Goal: Transaction & Acquisition: Subscribe to service/newsletter

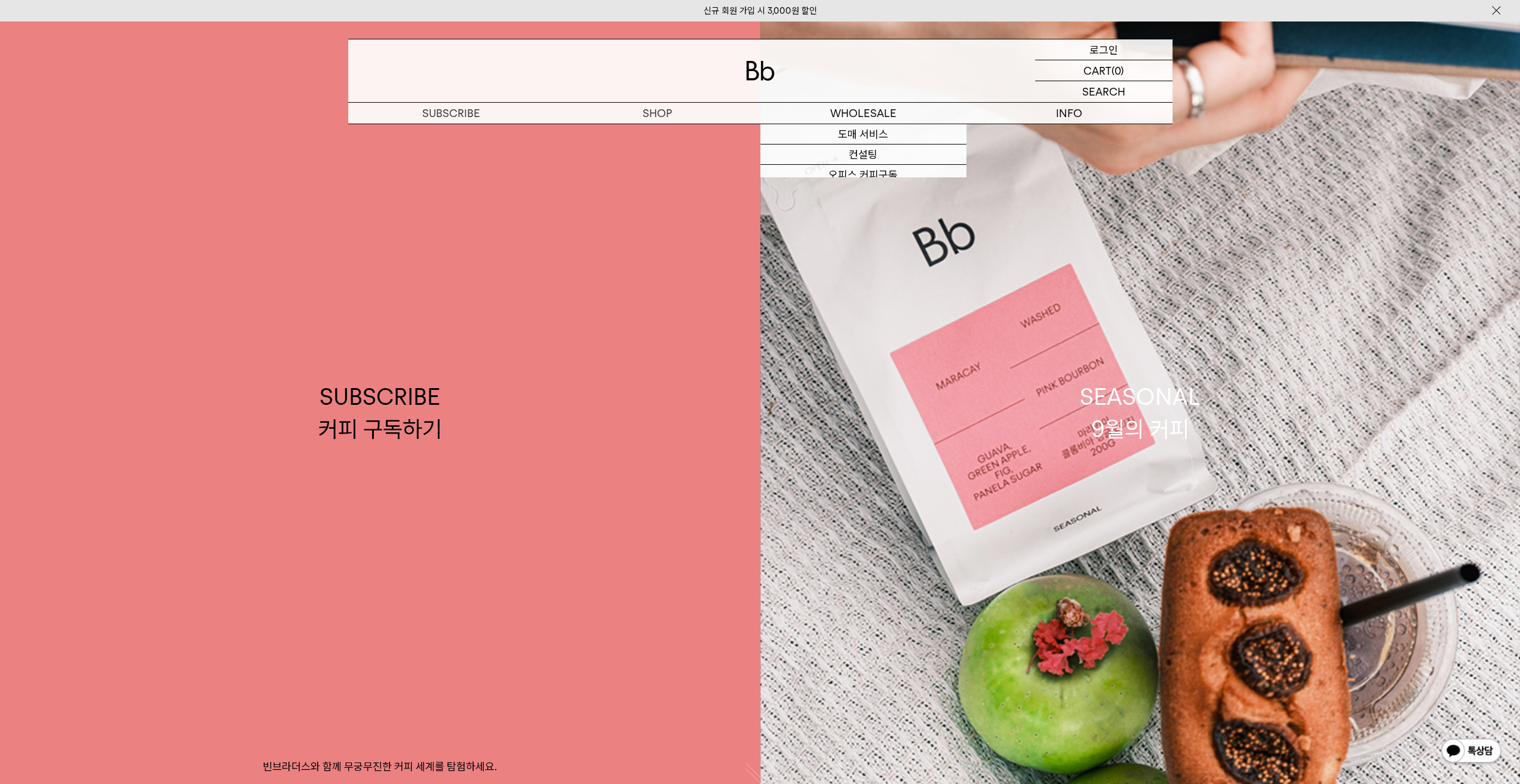
click at [1087, 47] on div "LOGIN 로그인" at bounding box center [1104, 50] width 138 height 20
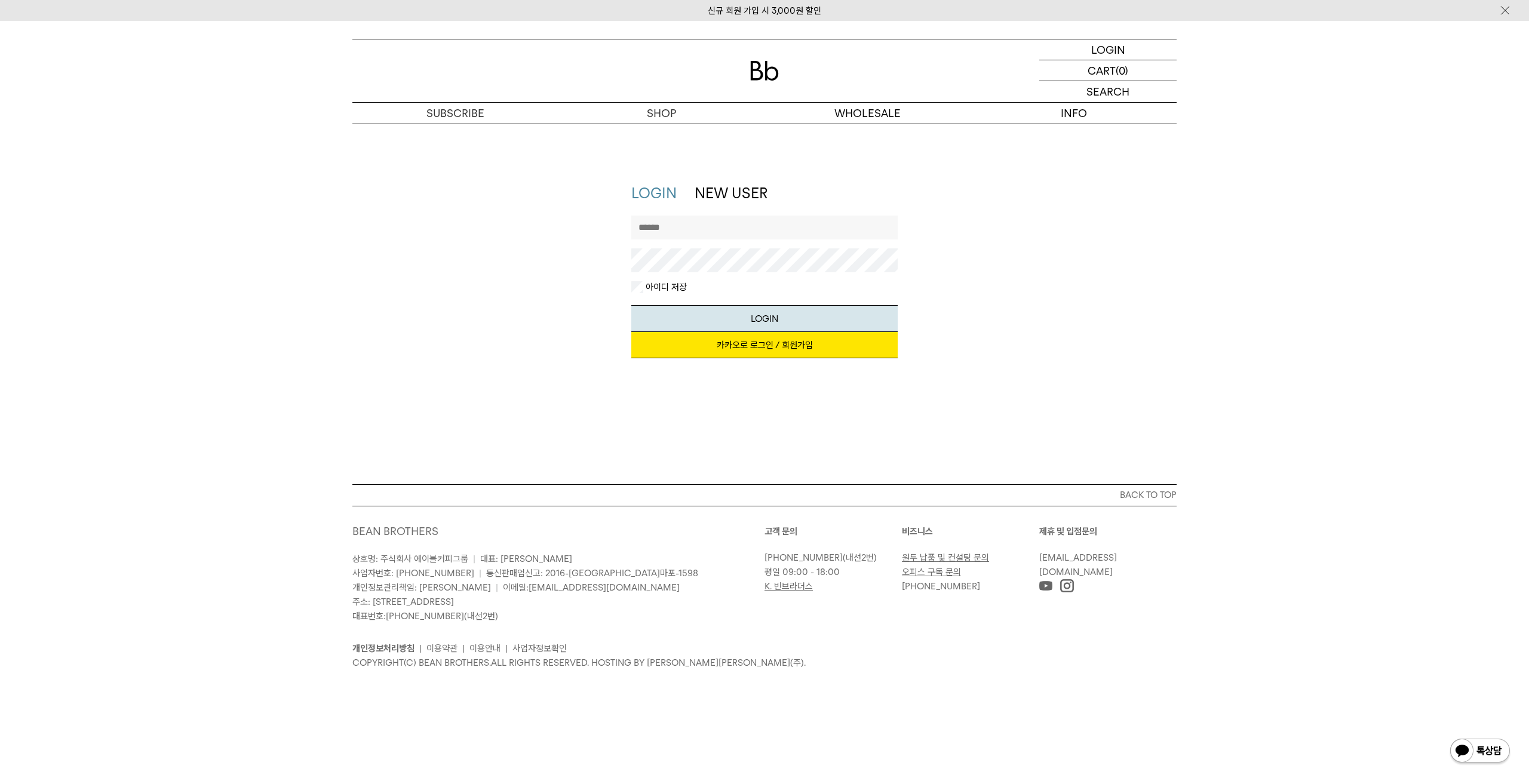
click at [758, 349] on link "카카오로 로그인 / 회원가입" at bounding box center [765, 345] width 267 height 27
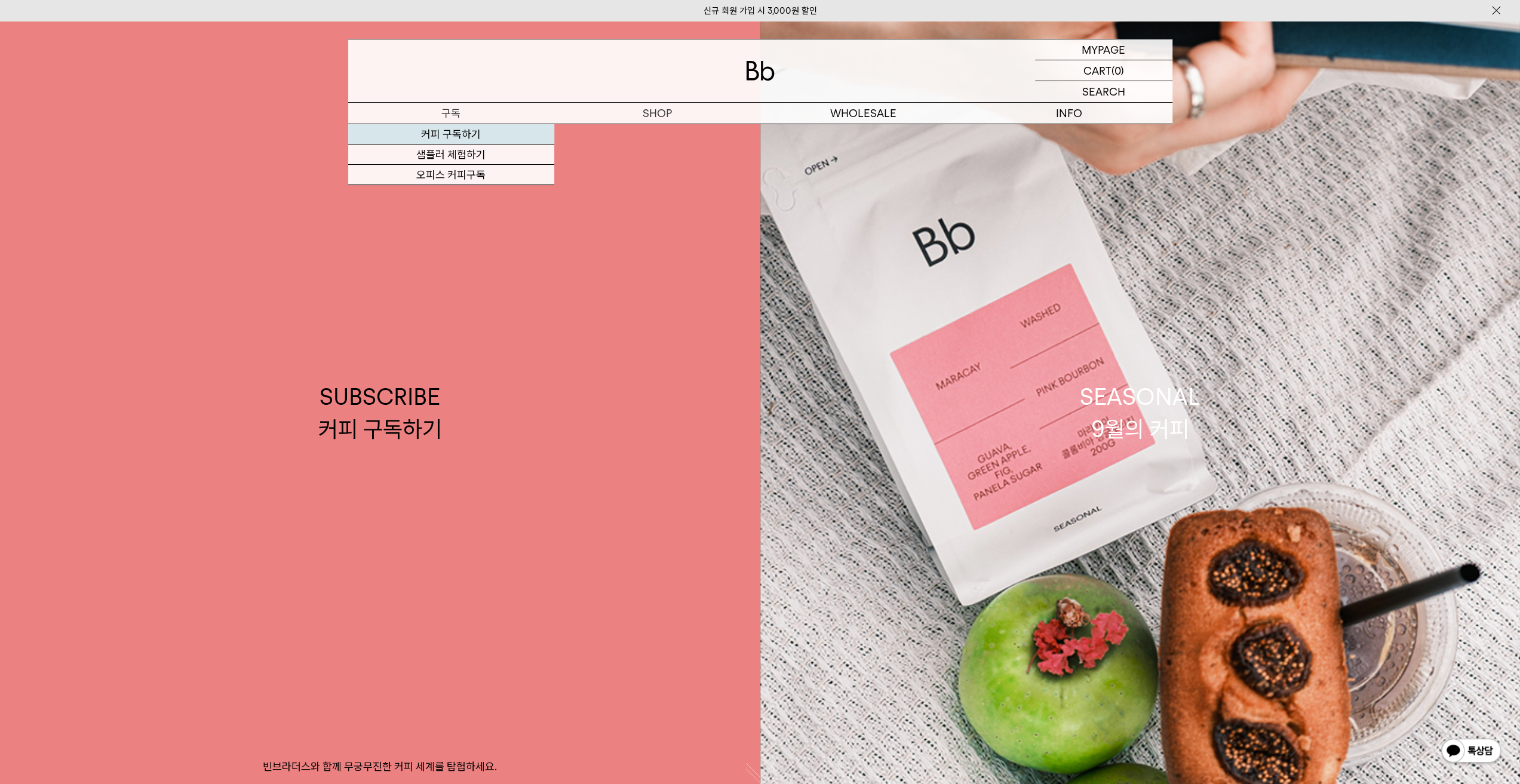
click at [469, 139] on link "커피 구독하기" at bounding box center [451, 134] width 206 height 20
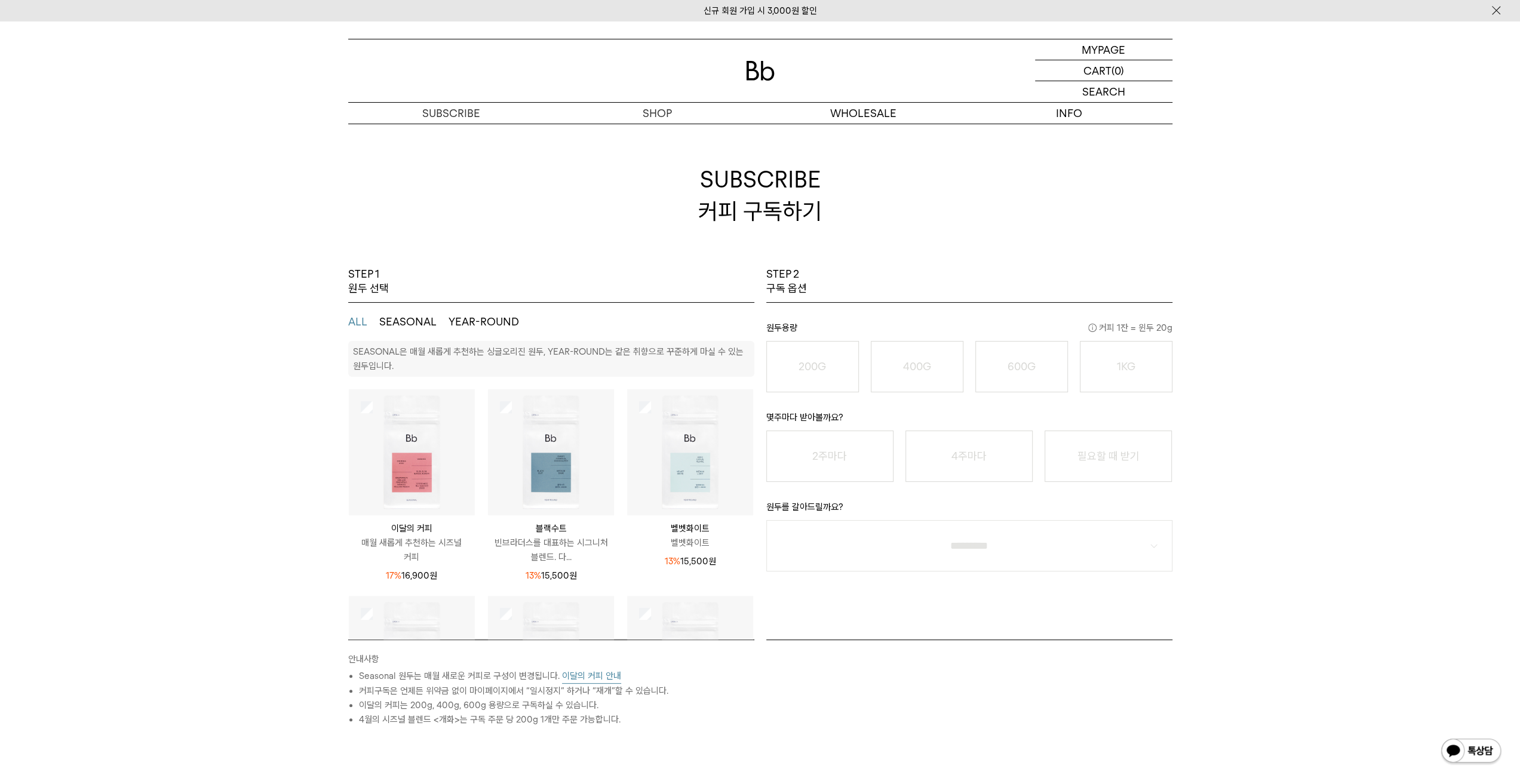
click at [123, 513] on div "STEP 1 원두 선택 ALL SEASONAL YEAR-ROUND SEASONAL은 매월 새롭게 추천하는 싱글오리진 원두, YEAR-ROUND…" at bounding box center [760, 556] width 1520 height 579
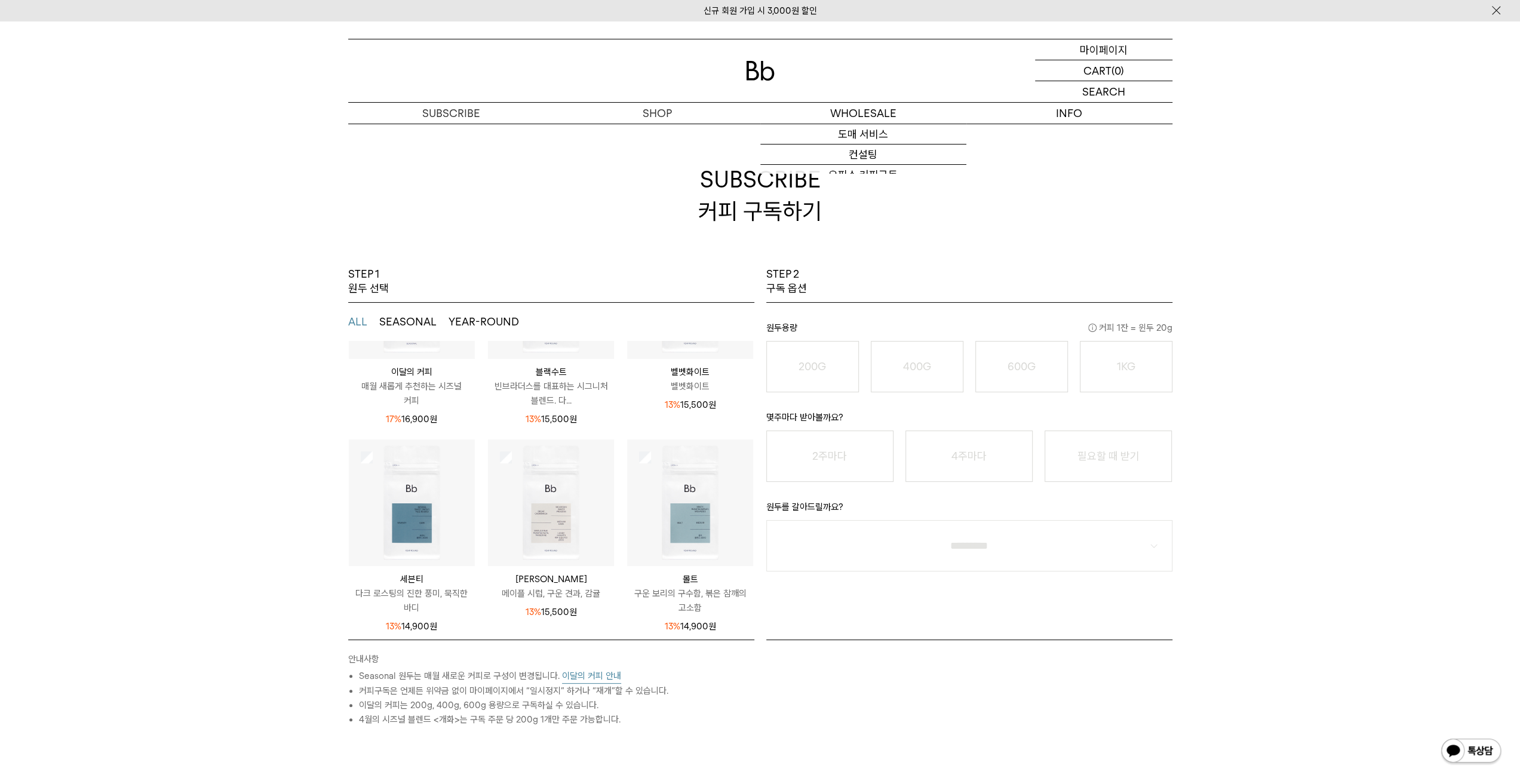
click at [1108, 44] on p "마이페이지" at bounding box center [1104, 50] width 48 height 20
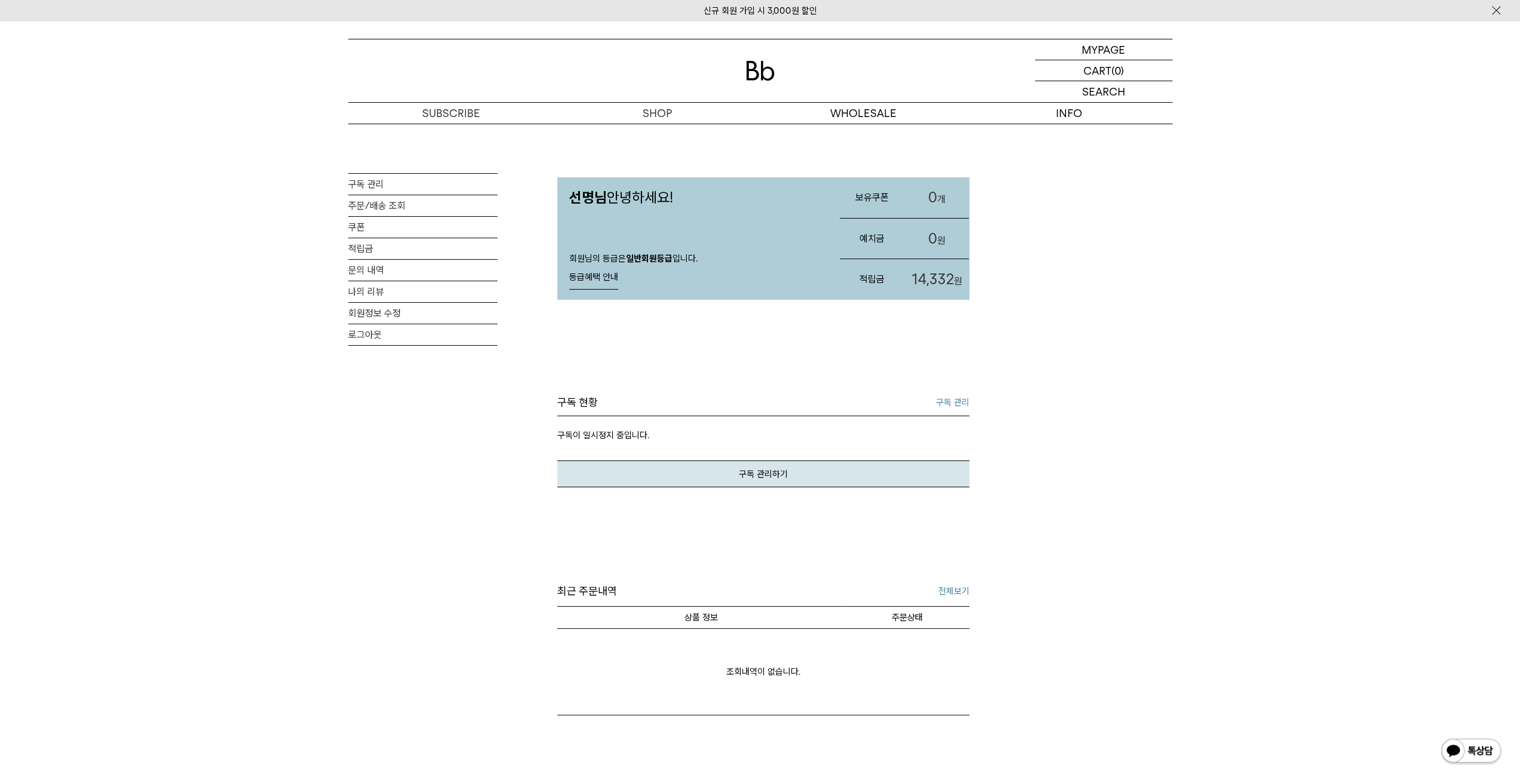
click at [244, 277] on div "MY PAGE 구독 관리 주문/배송 조회 쿠폰 적립금 문의 내역 나의 리뷰 회원정보 수정 로그아웃 선명님 안녕하세요! 회원님의 등급은 일반회원…" at bounding box center [760, 513] width 1520 height 779
click at [600, 272] on link "등급혜택 안내" at bounding box center [594, 277] width 49 height 24
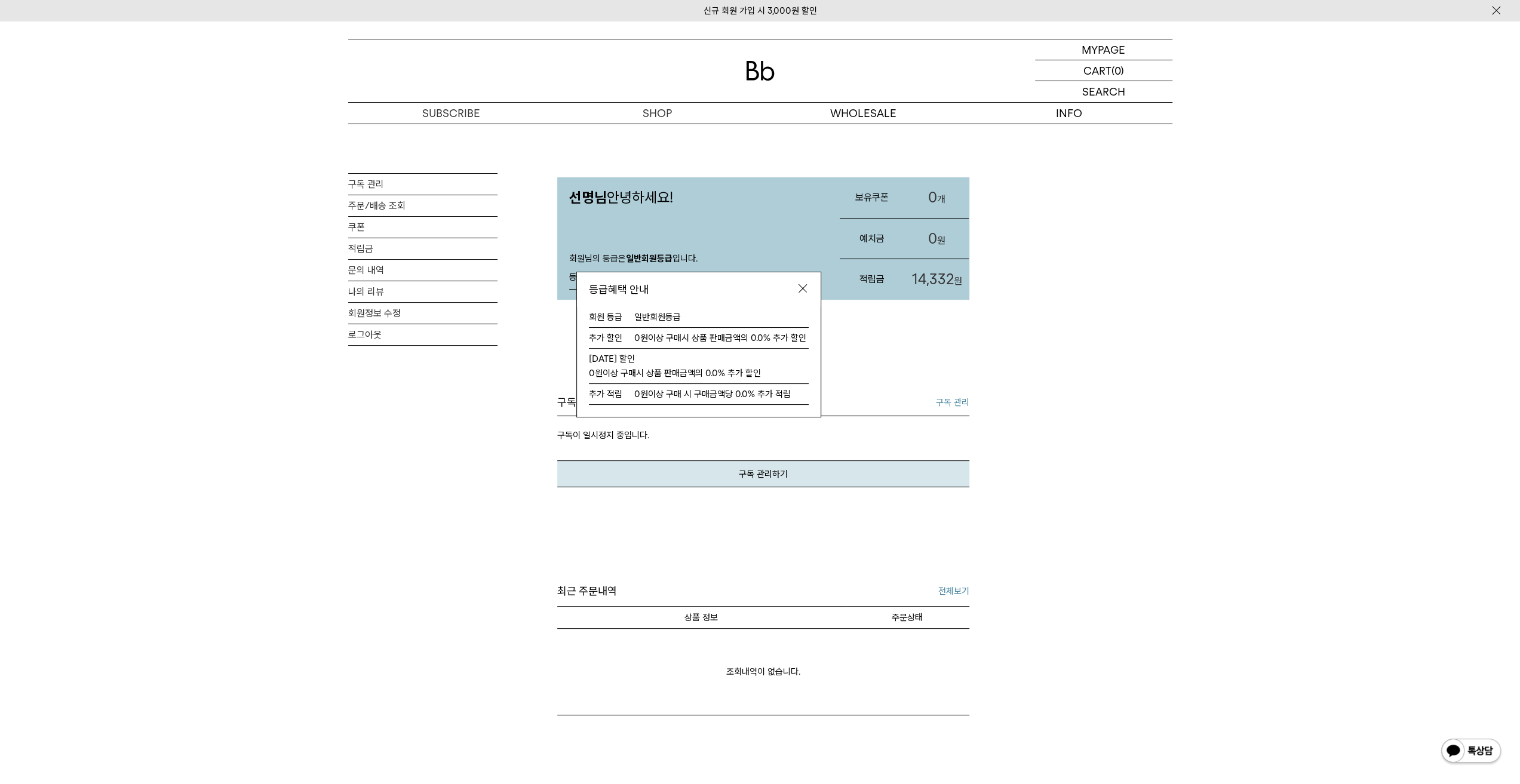
click at [805, 285] on img at bounding box center [803, 289] width 12 height 12
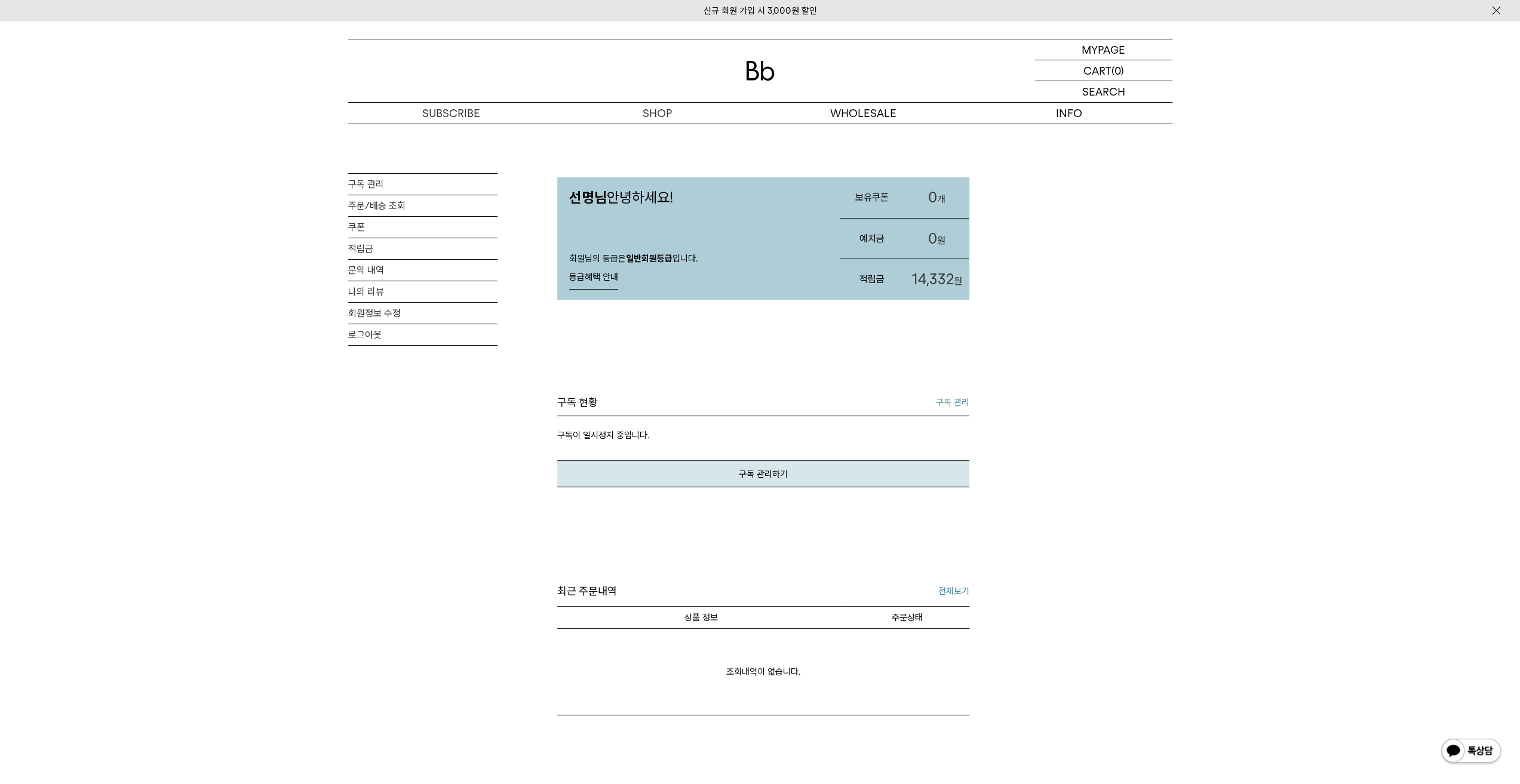
click at [764, 488] on div "구독 현황 구독 관리 구독이 일시정지 중입니다. 구독 관리하기" at bounding box center [763, 488] width 412 height 187
click at [764, 482] on link "구독 관리하기" at bounding box center [763, 473] width 412 height 27
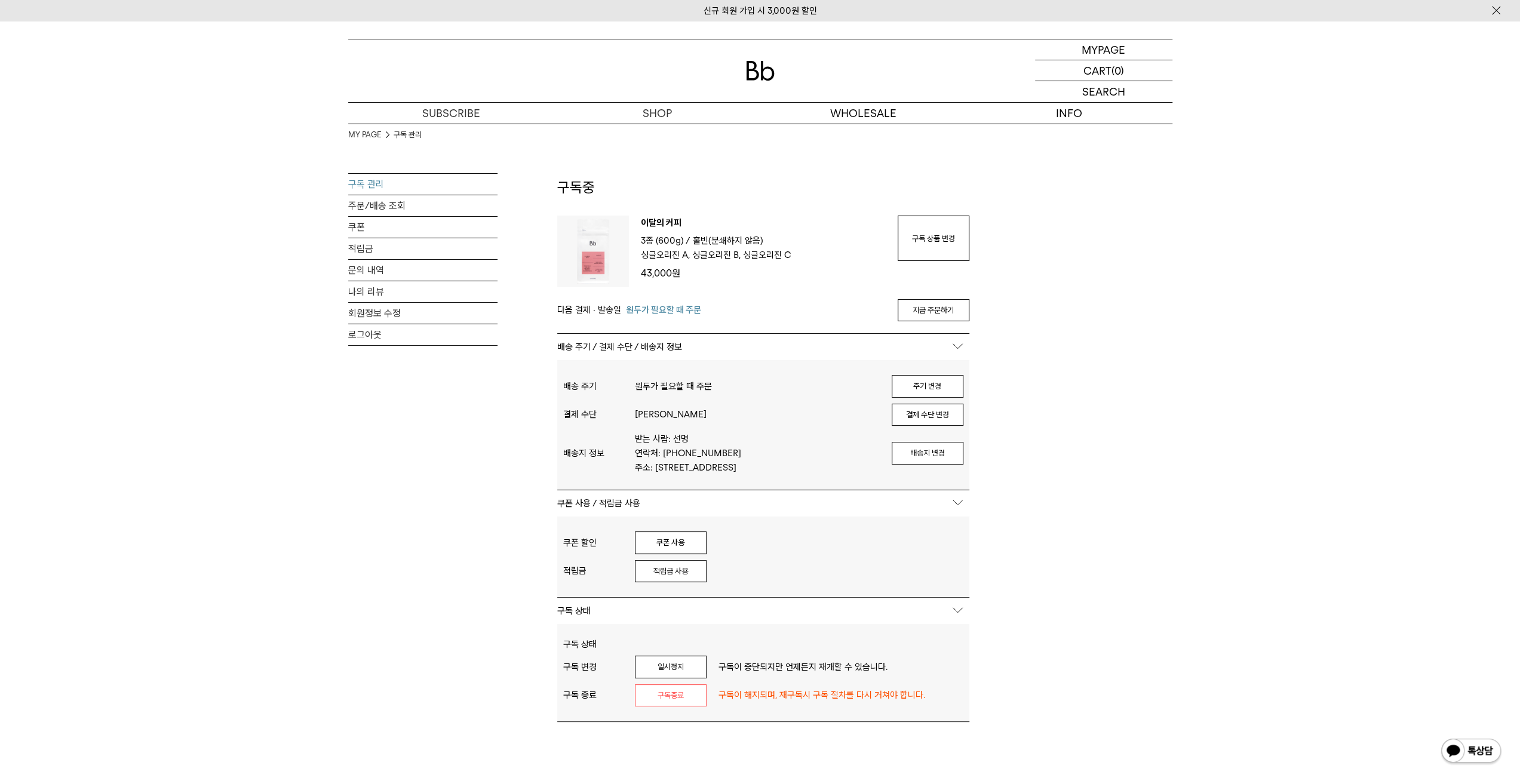
click at [1096, 385] on div "MY PAGE 구독 관리 구독 관리 주문/배송 조회 쿠폰 적립금 문의 내역 나의 리뷰 회원정보 수정 로그아웃 구독중 구독 번호 : 54016 …" at bounding box center [760, 531] width 824 height 815
click at [453, 134] on link "커피 구독하기" at bounding box center [451, 134] width 206 height 20
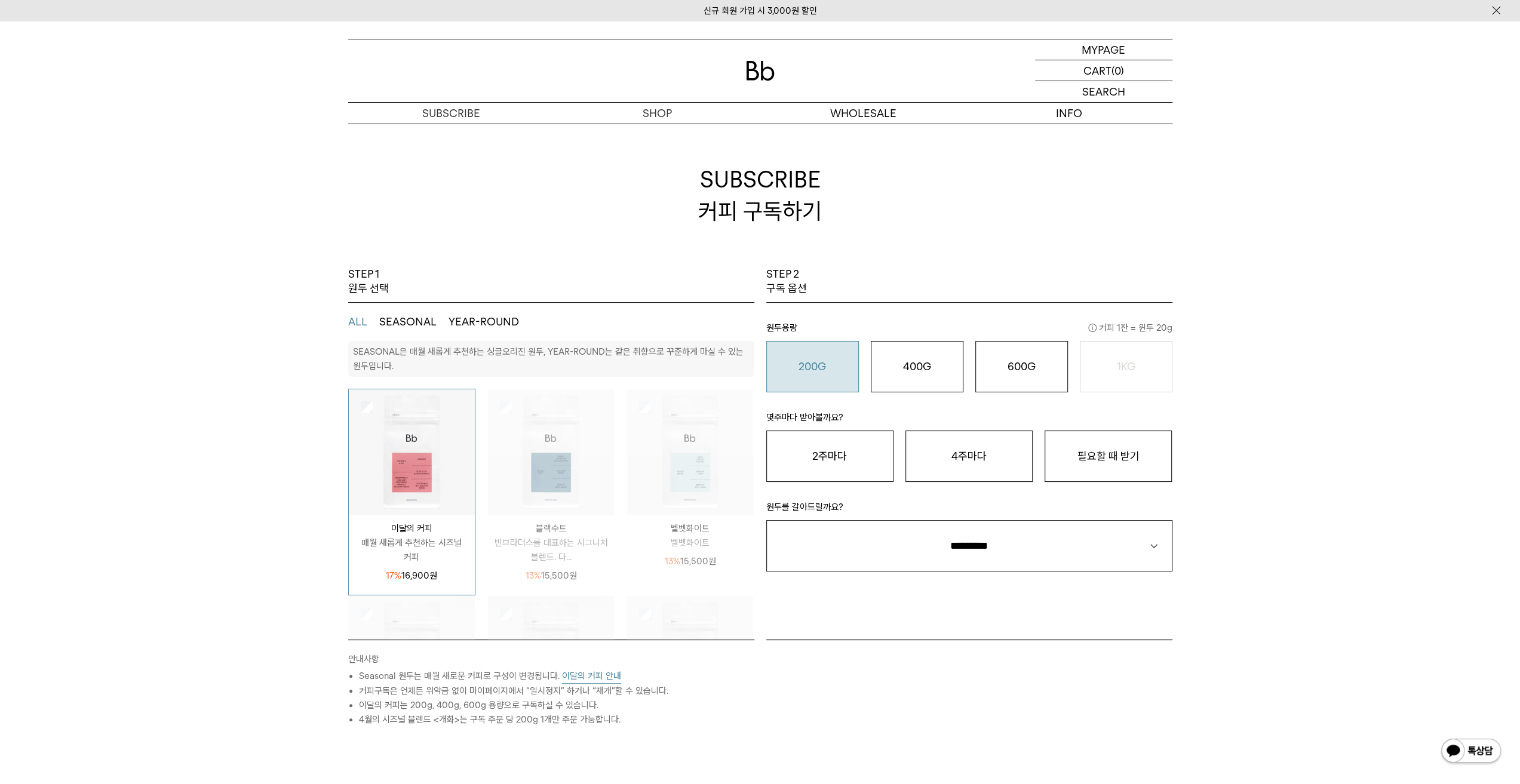
drag, startPoint x: 206, startPoint y: 400, endPoint x: 857, endPoint y: 360, distance: 652.2
click at [214, 400] on div "STEP 1 원두 선택 ALL SEASONAL YEAR-ROUND SEASONAL은 매월 새롭게 추천하는 싱글오리진 원두, YEAR-ROUND…" at bounding box center [760, 556] width 1520 height 579
click at [1027, 360] on o "600G" at bounding box center [1021, 366] width 28 height 12
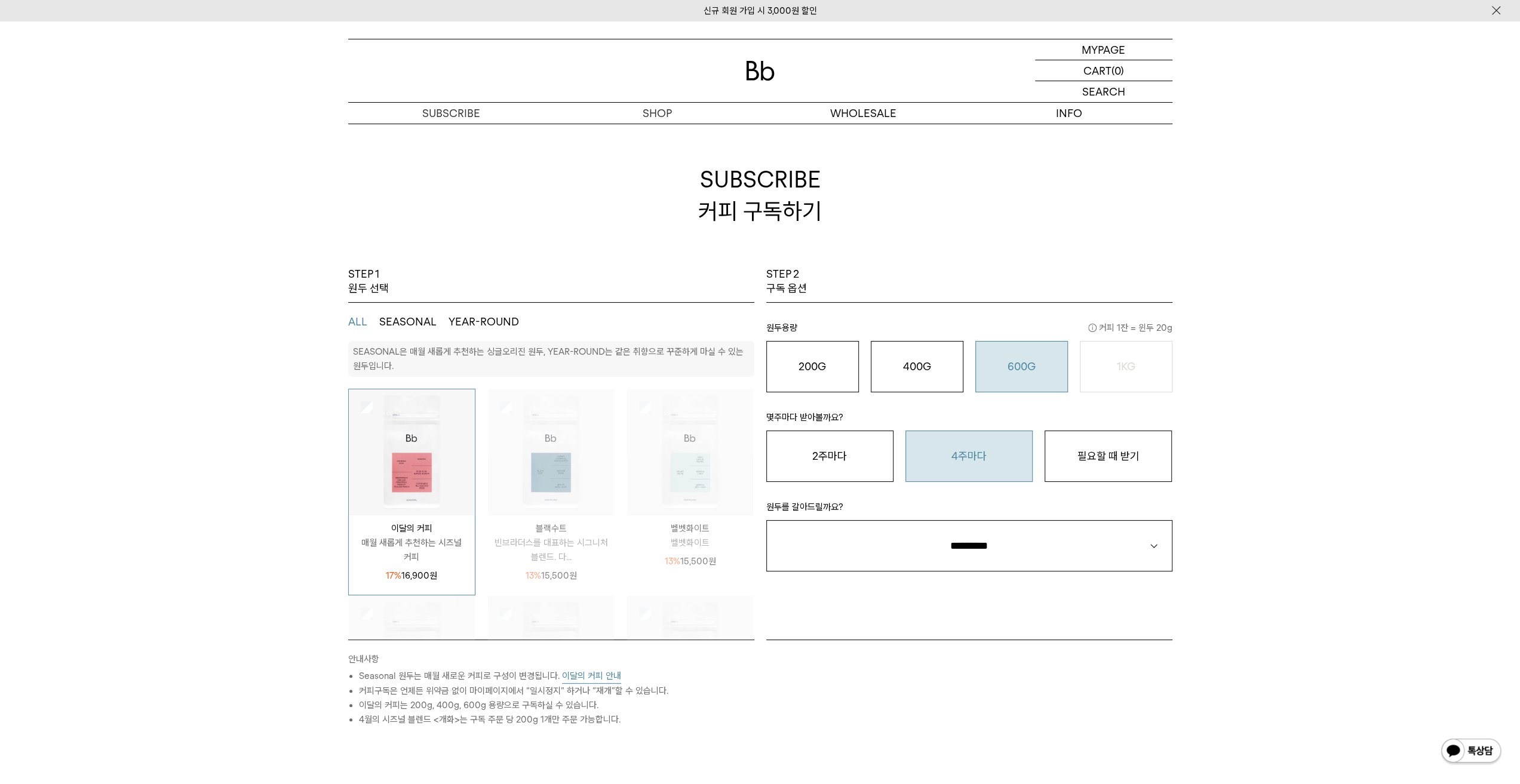
click at [987, 458] on button "4주마다" at bounding box center [969, 456] width 127 height 51
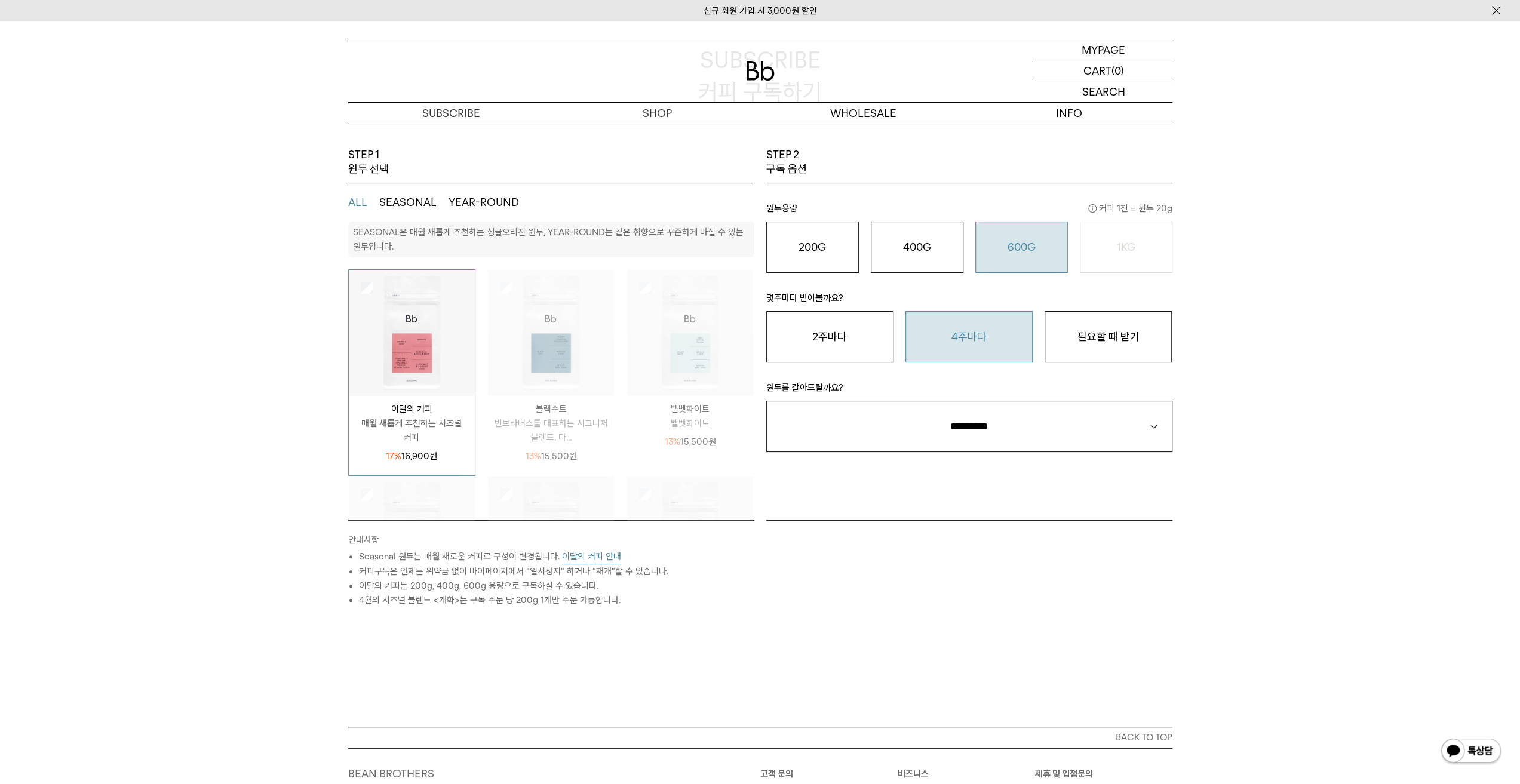
scroll to position [179, 0]
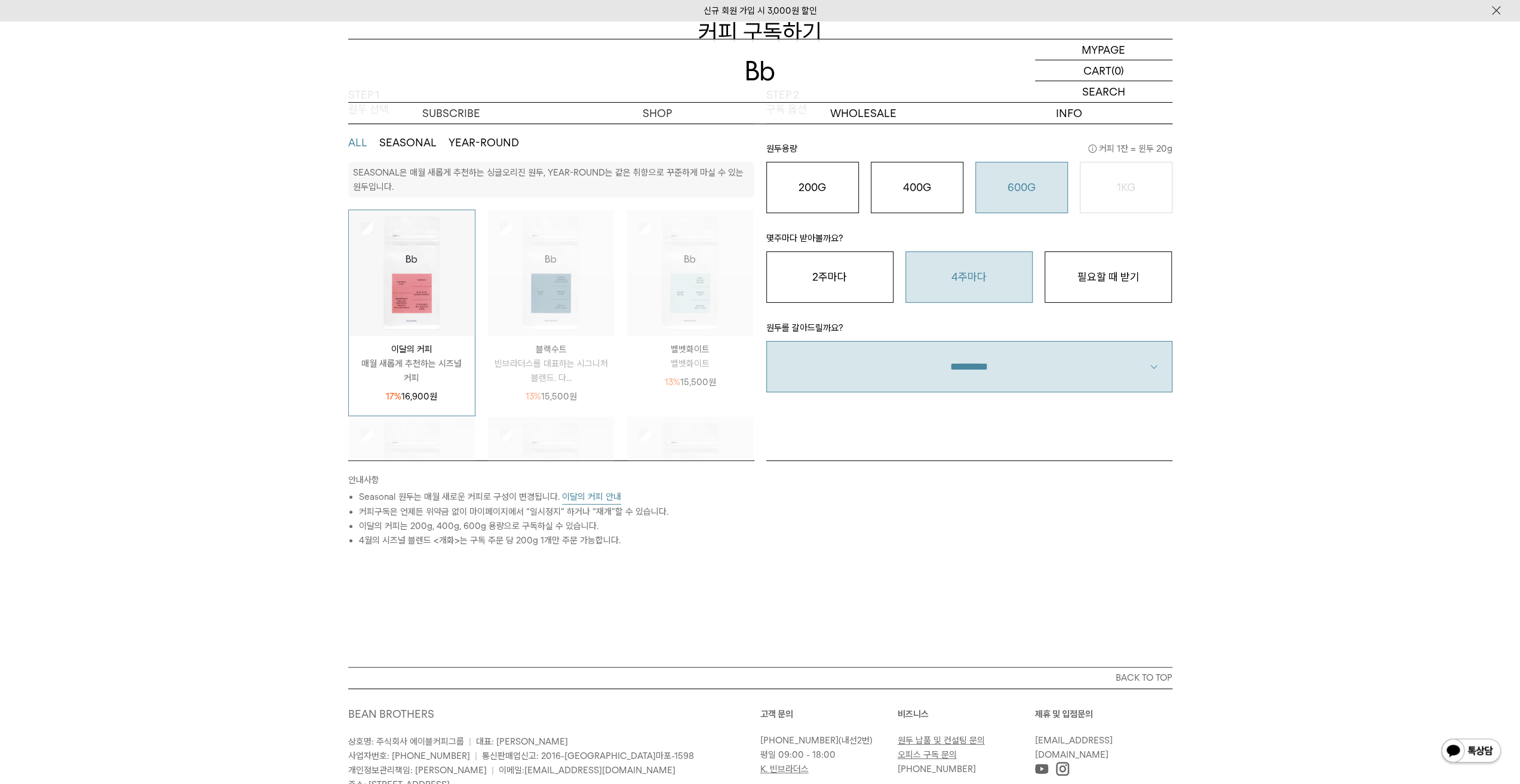
click at [1087, 367] on select "**********" at bounding box center [970, 366] width 406 height 51
select select "**"
click at [766, 341] on select "**********" at bounding box center [970, 366] width 406 height 51
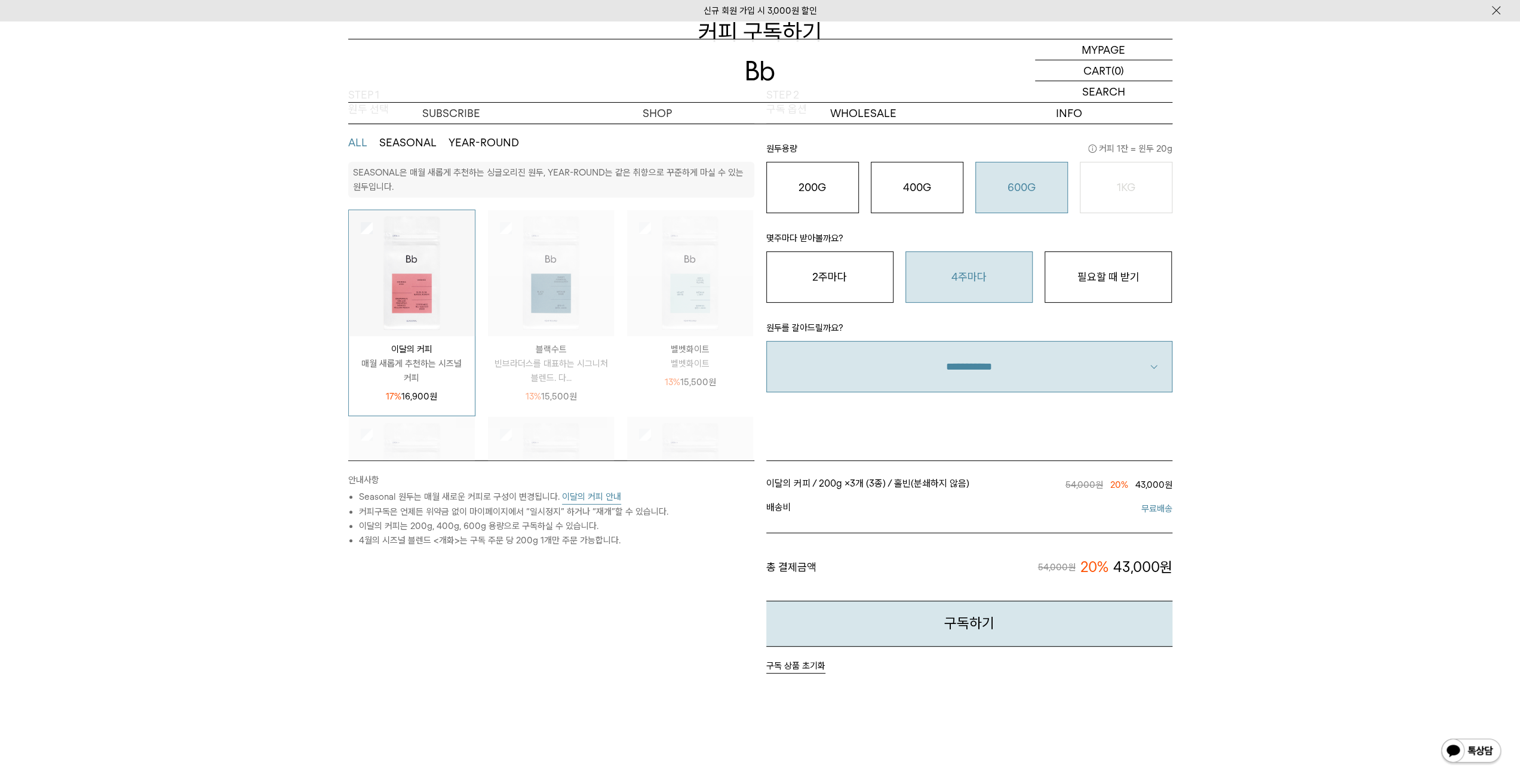
scroll to position [0, 0]
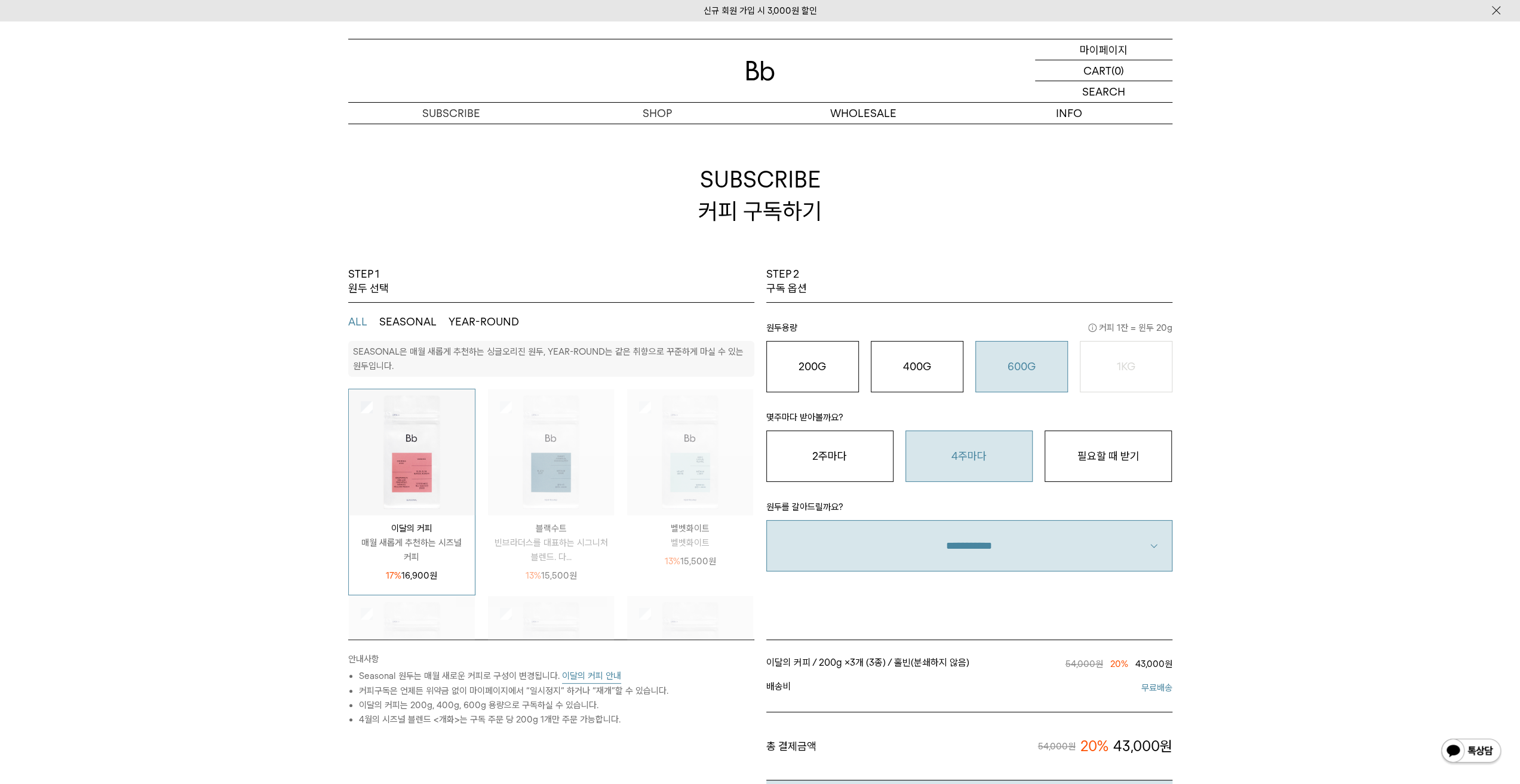
click at [1136, 52] on div "MYPAGE 마이페이지" at bounding box center [1104, 50] width 138 height 20
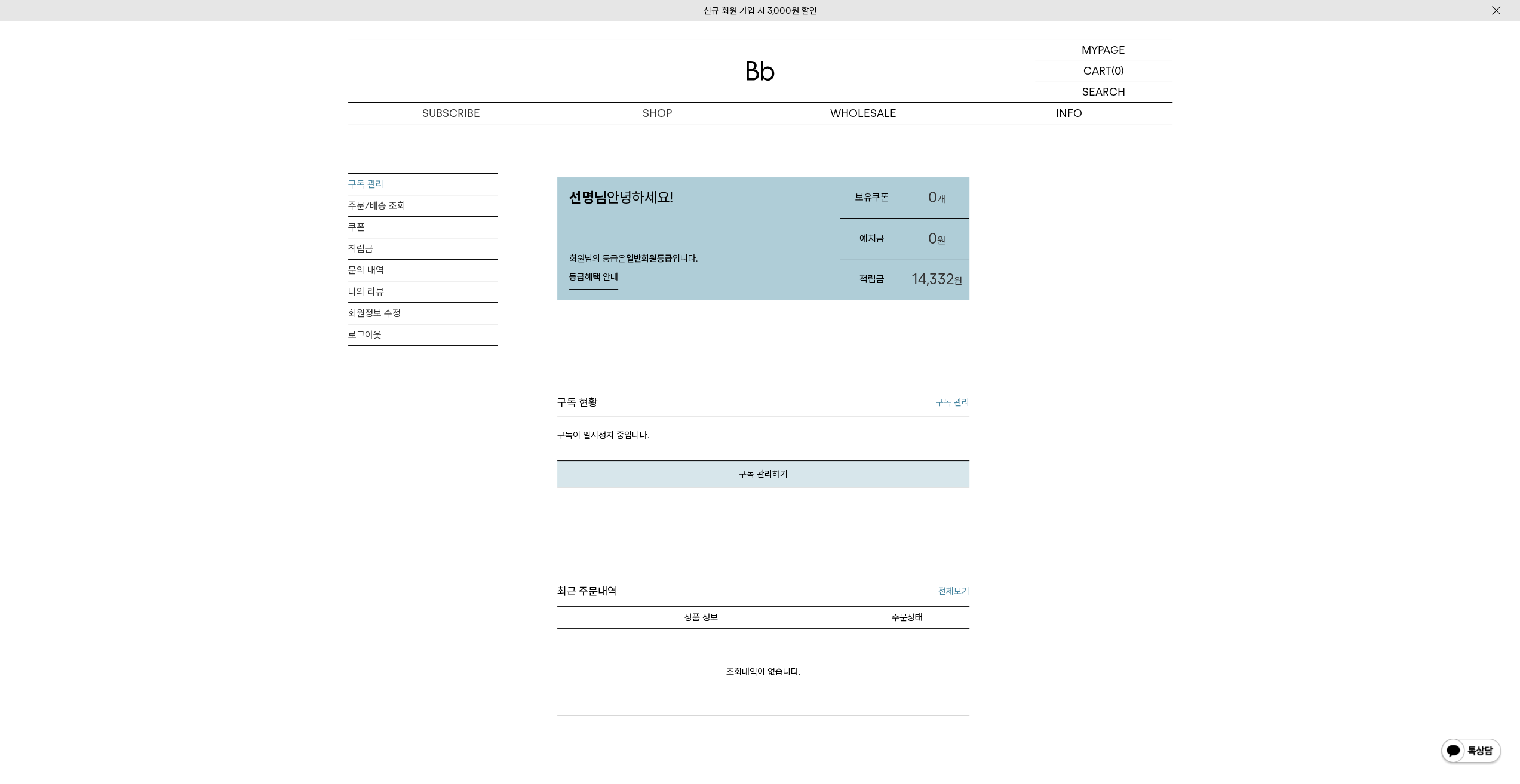
click at [395, 188] on link "구독 관리" at bounding box center [422, 184] width 149 height 21
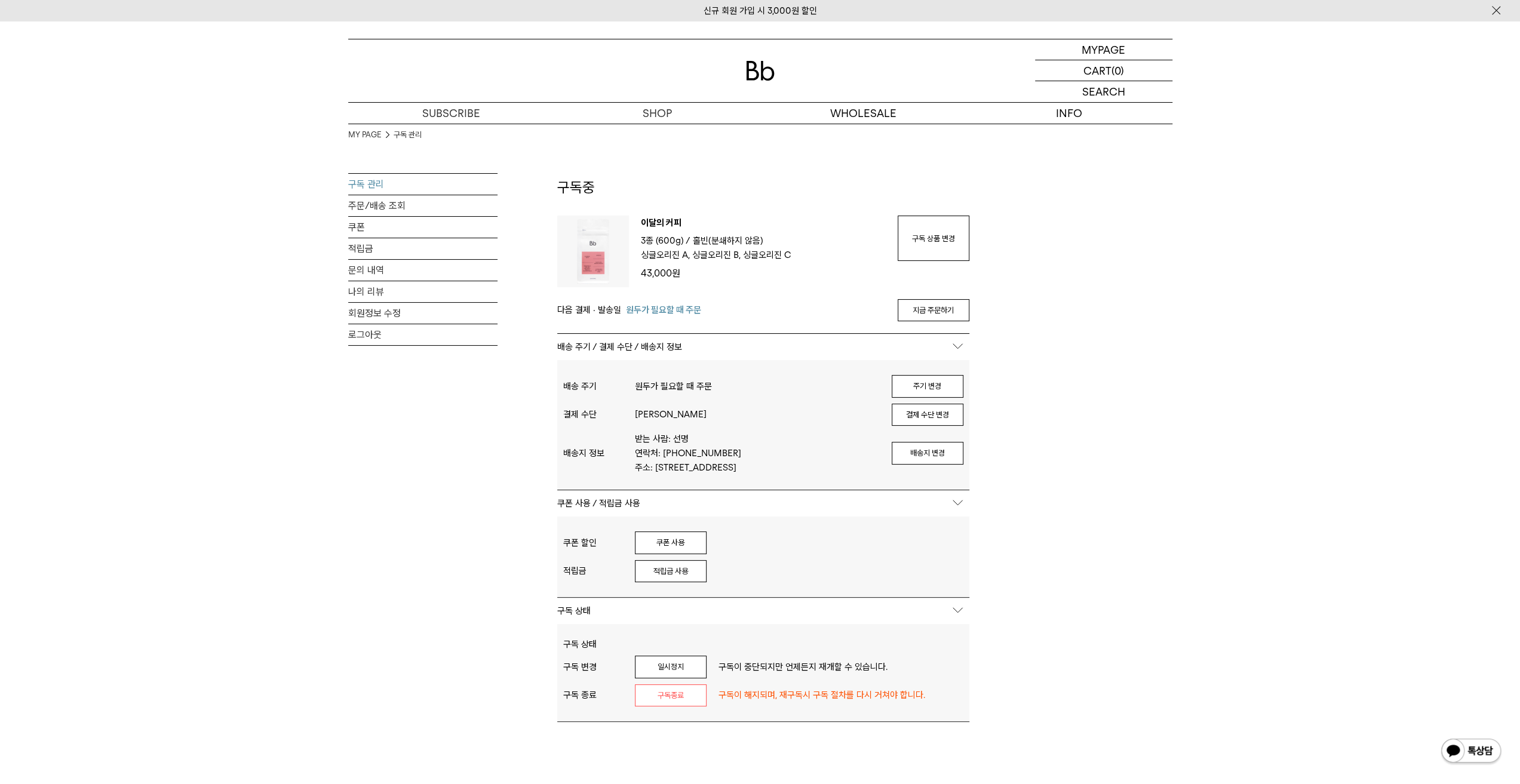
drag, startPoint x: 940, startPoint y: 309, endPoint x: 817, endPoint y: 71, distance: 267.9
click at [940, 309] on link "지금 주문하기" at bounding box center [933, 310] width 72 height 22
click at [235, 545] on div "MY PAGE 구독 관리 구독 관리 주문/배송 조회 쿠폰 적립금 문의 내역 나의 리뷰 회원정보 수정 로그아웃 구독중 구독 번호 : 54016 …" at bounding box center [760, 531] width 1520 height 815
